Goal: Check status: Check status

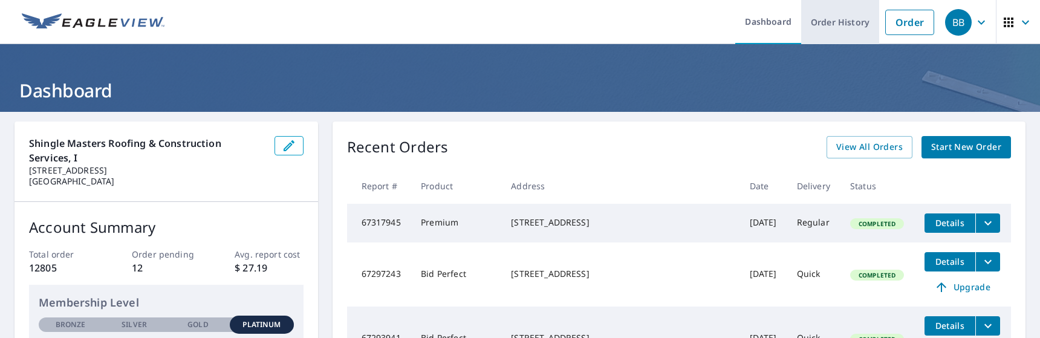
click at [852, 26] on link "Order History" at bounding box center [840, 22] width 78 height 44
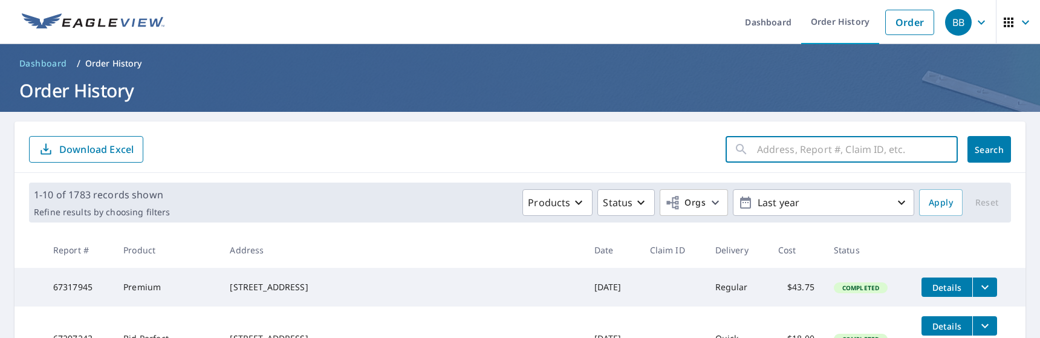
drag, startPoint x: 798, startPoint y: 149, endPoint x: 802, endPoint y: 143, distance: 7.9
click at [801, 144] on input "text" at bounding box center [857, 149] width 201 height 34
type input "3115"
click button "Search" at bounding box center [990, 149] width 44 height 27
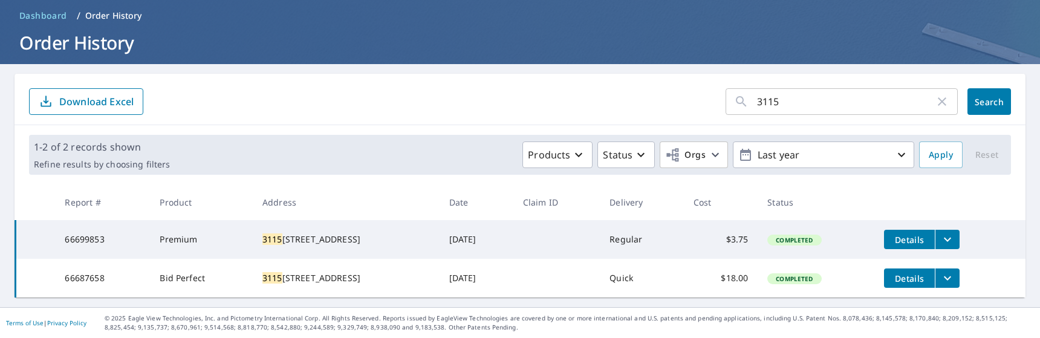
scroll to position [57, 0]
click at [945, 232] on icon "filesDropdownBtn-66699853" at bounding box center [947, 239] width 15 height 15
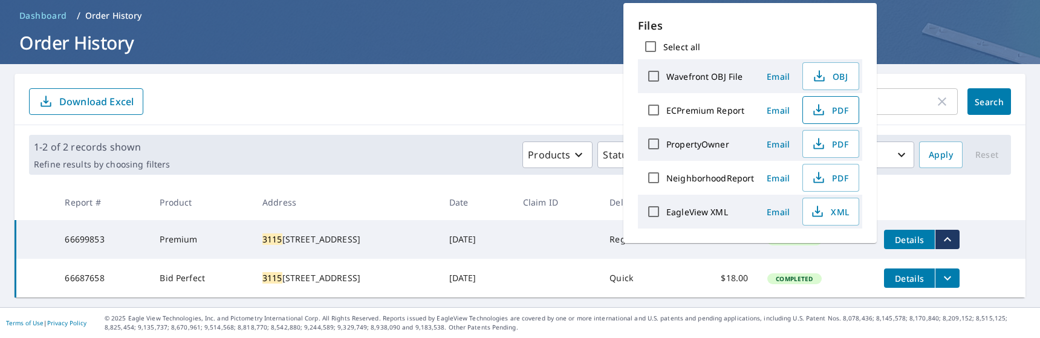
click at [812, 111] on icon "button" at bounding box center [819, 110] width 15 height 15
click at [513, 74] on div "3115 ​ Search Download Excel" at bounding box center [520, 99] width 1011 height 51
